Goal: Task Accomplishment & Management: Use online tool/utility

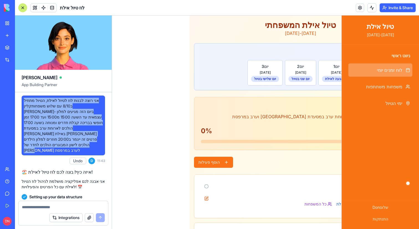
drag, startPoint x: 67, startPoint y: 143, endPoint x: 30, endPoint y: 91, distance: 63.9
click at [30, 91] on div "Ella App Building Partner אני רוצה לבנות לוז לטיול לאילת, הטיול מתחיל ב8/10 עם …" at bounding box center [63, 123] width 97 height 214
copy div "אני רוצה לבנות לוז לטיול לאילת, הטיול מתחיל ב8/10 עם שלוש משפחותקליין אופיר ופו…"
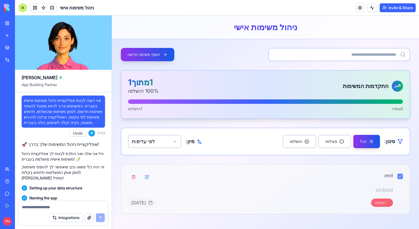
click at [59, 111] on span "אני רוצה לבנות אפליקציית ניהול משימות אישית בעברית. המשתמש צריך להיות מסוגל להו…" at bounding box center [63, 112] width 79 height 28
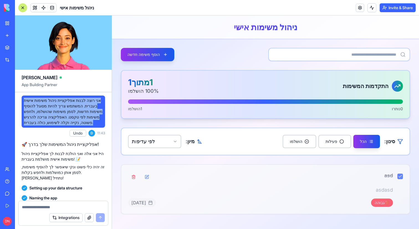
drag, startPoint x: 67, startPoint y: 128, endPoint x: 21, endPoint y: 97, distance: 55.5
copy span "אני רוצה לבנות אפליקציית ניהול משימות אישית בעברית. המשתמש צריך להיות מסוגל להו…"
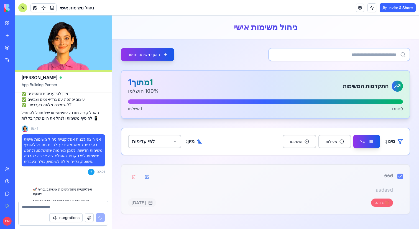
scroll to position [739, 0]
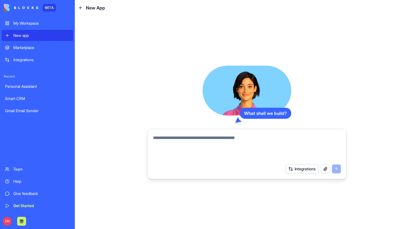
click at [183, 140] on textarea at bounding box center [247, 148] width 188 height 27
type textarea "**********"
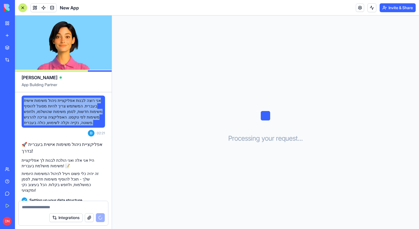
drag, startPoint x: 65, startPoint y: 131, endPoint x: 24, endPoint y: 97, distance: 53.6
click at [24, 96] on div "אני רוצה לבנות אפליקציית ניהול משימות אישית בעברית. המשתמש צריך להיות מסוגל להו…" at bounding box center [63, 112] width 83 height 32
copy span "אני רוצה לבנות אפליקציית ניהול משימות אישית בעברית. המשתמש צריך להיות מסוגל להו…"
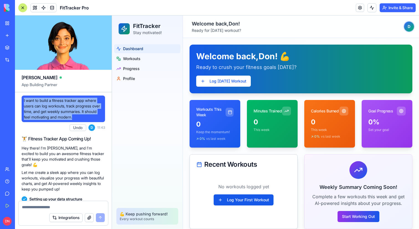
click at [73, 110] on span "I want to build a fitness tracker app where users can log workouts, track progr…" at bounding box center [63, 109] width 79 height 22
drag, startPoint x: 91, startPoint y: 115, endPoint x: 15, endPoint y: 101, distance: 77.5
click at [15, 101] on div "BETA My Workspace New app Marketplace Integrations Recent Cohort Analytics Dash…" at bounding box center [209, 114] width 419 height 229
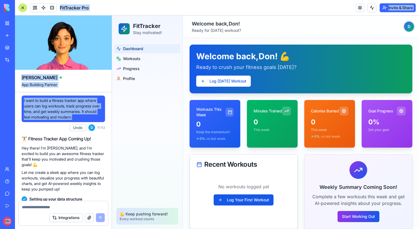
click at [81, 103] on span "I want to build a fitness tracker app where users can log workouts, track progr…" at bounding box center [63, 109] width 79 height 22
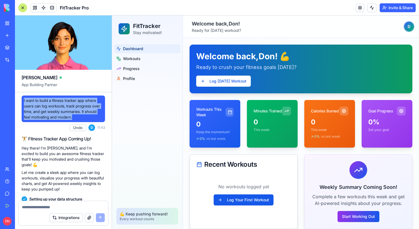
drag, startPoint x: 93, startPoint y: 119, endPoint x: 17, endPoint y: 102, distance: 78.4
copy span "I want to build a fitness tracker app where users can log workouts, track progr…"
click at [18, 32] on link "New app" at bounding box center [13, 35] width 22 height 11
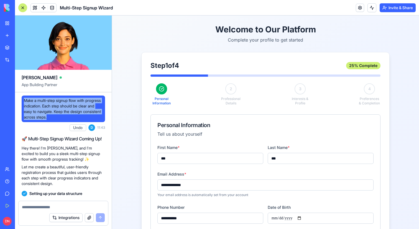
scroll to position [40, 0]
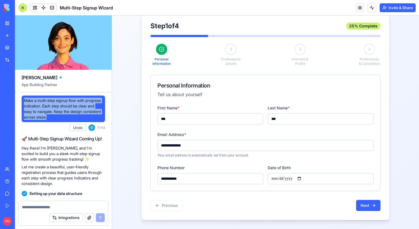
click at [21, 36] on div "New app" at bounding box center [16, 36] width 7 height 6
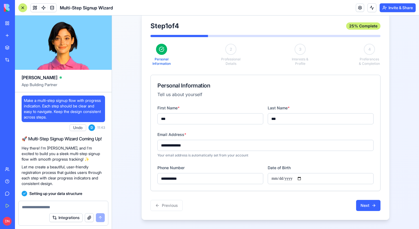
click at [50, 108] on span "Make a multi-step signup flow with progress indication. Each step should be cle…" at bounding box center [63, 109] width 79 height 22
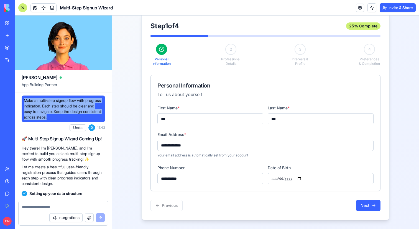
drag, startPoint x: 85, startPoint y: 116, endPoint x: 18, endPoint y: 101, distance: 69.0
copy span "Make a multi-step signup flow with progress indication. Each step should be cle…"
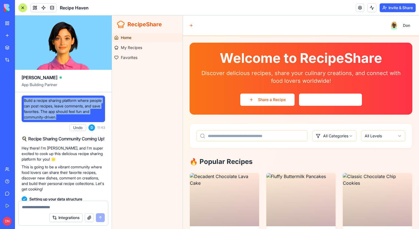
click at [74, 109] on span "Build a recipe sharing platform where people can post recipes, leave comments, …" at bounding box center [63, 109] width 79 height 22
drag, startPoint x: 80, startPoint y: 116, endPoint x: 23, endPoint y: 100, distance: 59.0
click at [23, 100] on div "Build a recipe sharing platform where people can post recipes, leave comments, …" at bounding box center [63, 109] width 83 height 27
copy span "Build a recipe sharing platform where people can post recipes, leave comments, …"
click at [9, 32] on link "New app" at bounding box center [13, 35] width 22 height 11
